Goal: Task Accomplishment & Management: Complete application form

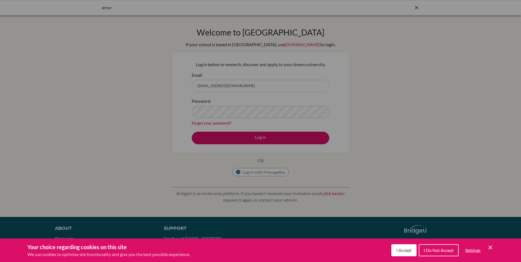
click at [404, 249] on span "I Accept" at bounding box center [403, 250] width 15 height 5
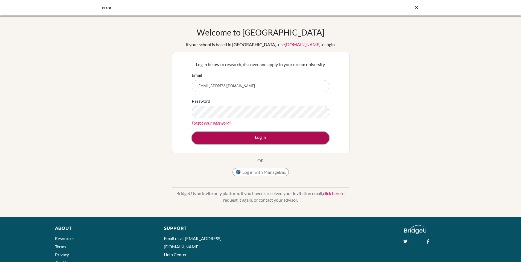
click at [274, 139] on button "Log in" at bounding box center [261, 138] width 138 height 13
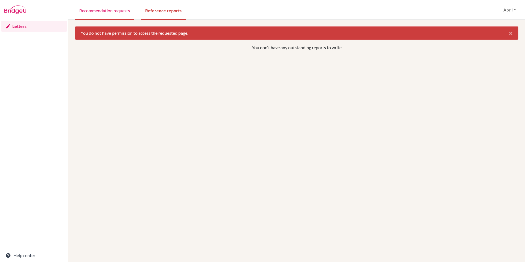
click at [102, 10] on link "Recommendation requests" at bounding box center [104, 10] width 59 height 19
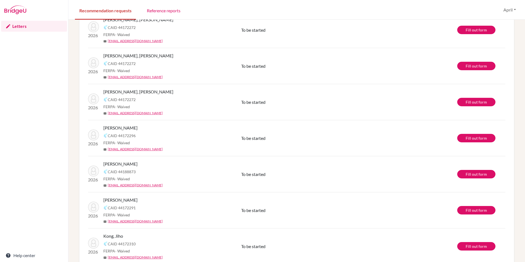
scroll to position [162, 0]
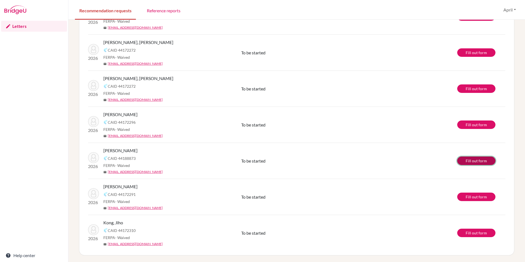
click at [471, 162] on link "Fill out form" at bounding box center [476, 161] width 38 height 8
